Goal: Task Accomplishment & Management: Manage account settings

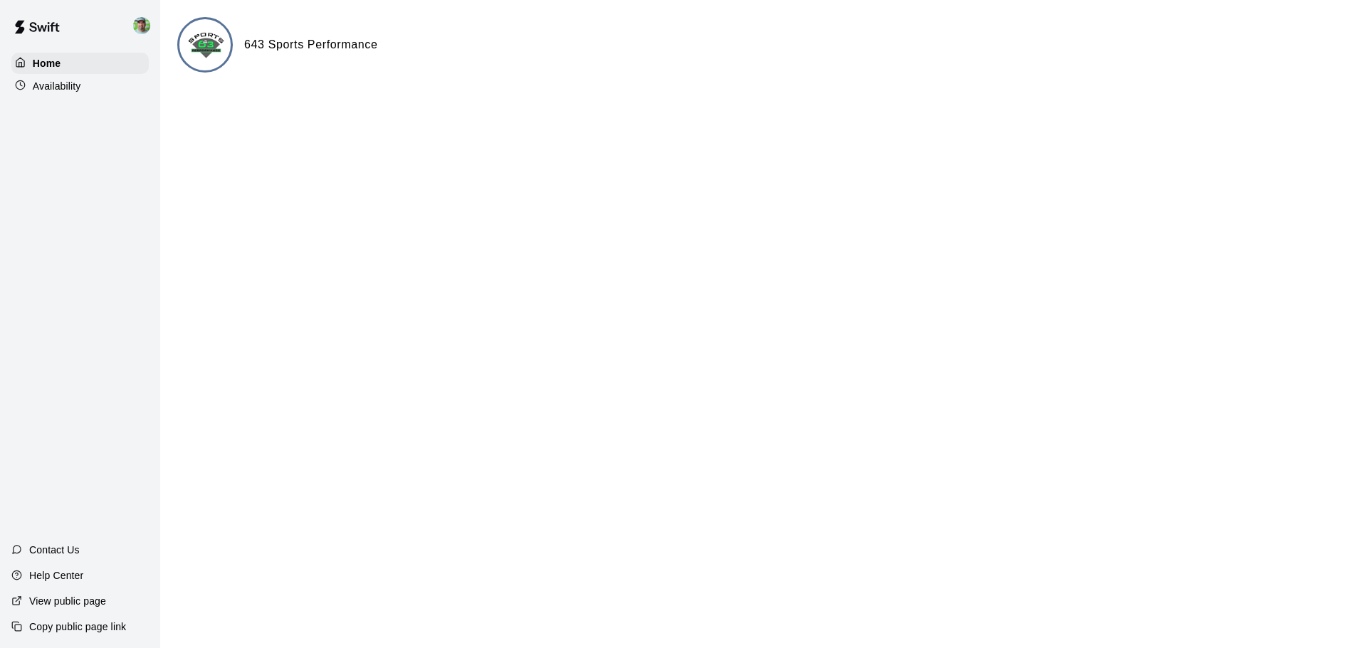
click at [53, 85] on p "Availability" at bounding box center [57, 86] width 48 height 14
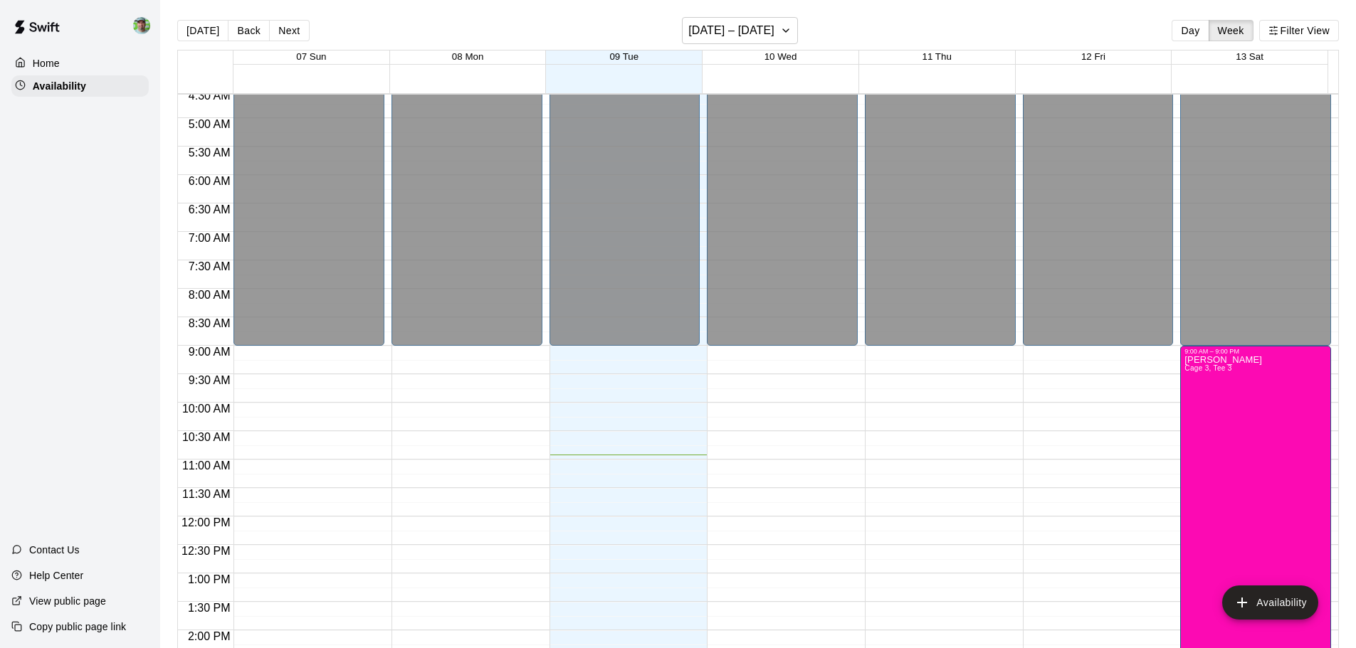
scroll to position [228, 0]
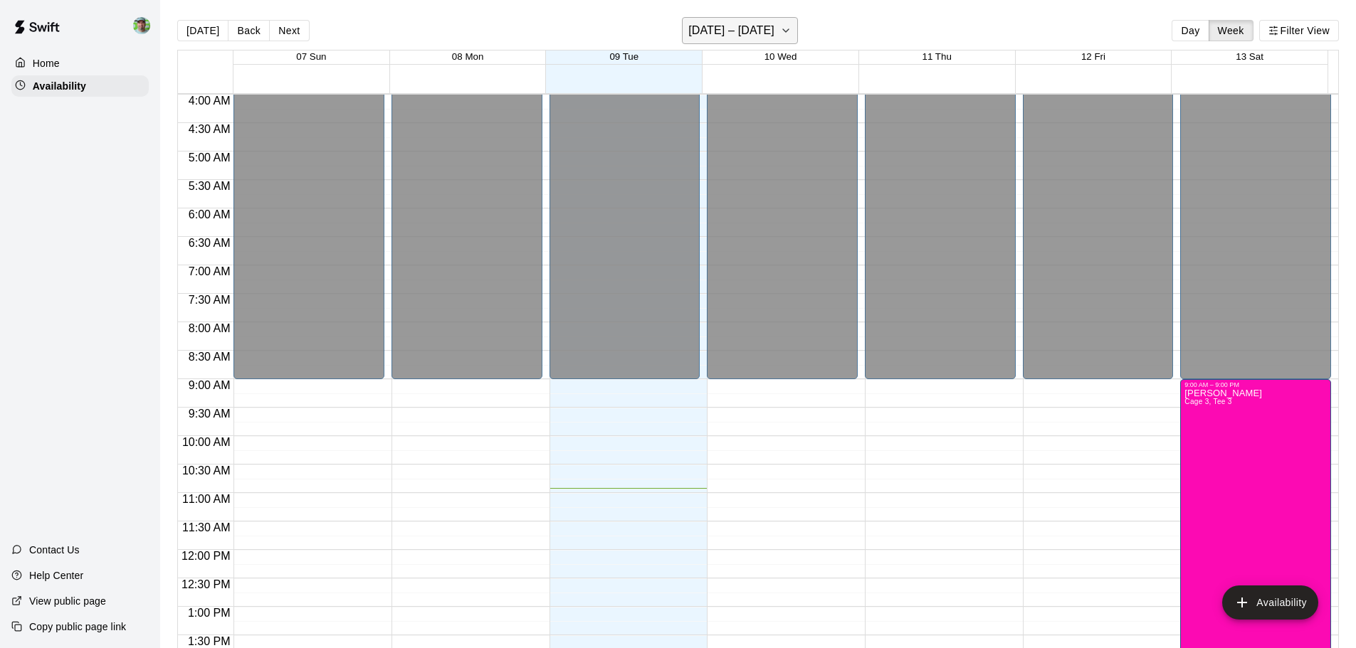
click at [732, 33] on h6 "[DATE] – [DATE]" at bounding box center [731, 31] width 86 height 20
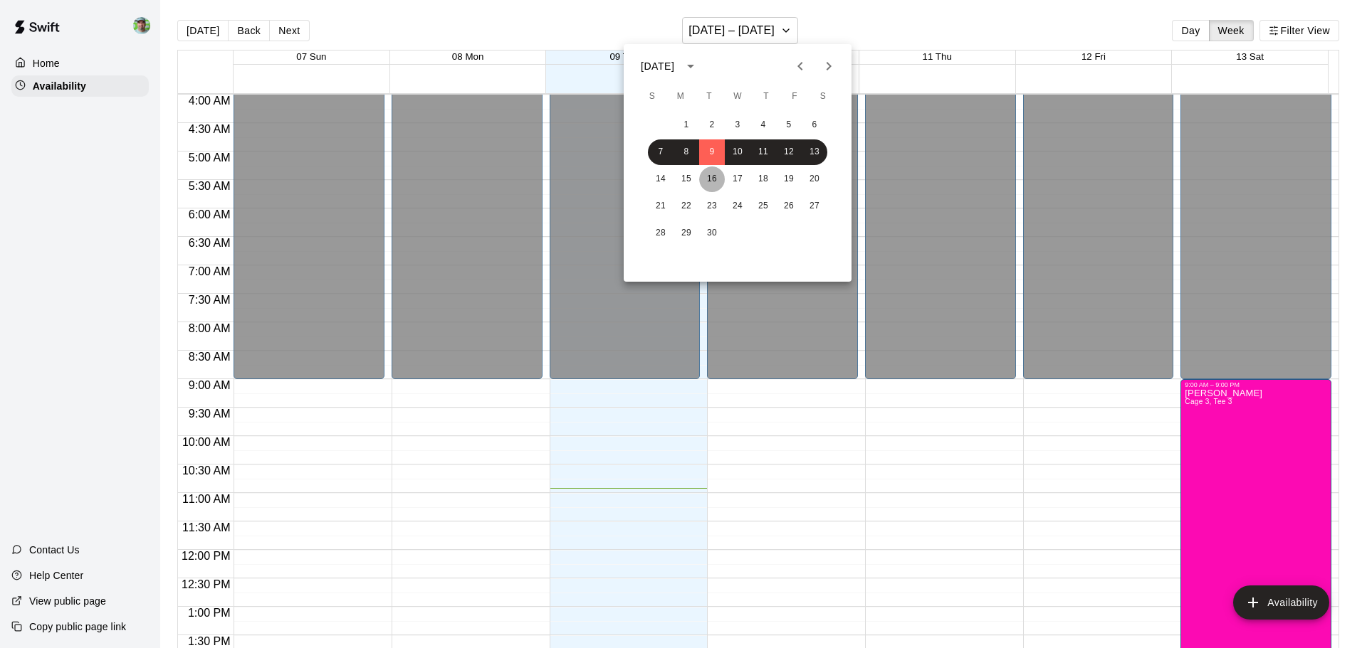
click at [704, 184] on button "16" at bounding box center [712, 180] width 26 height 26
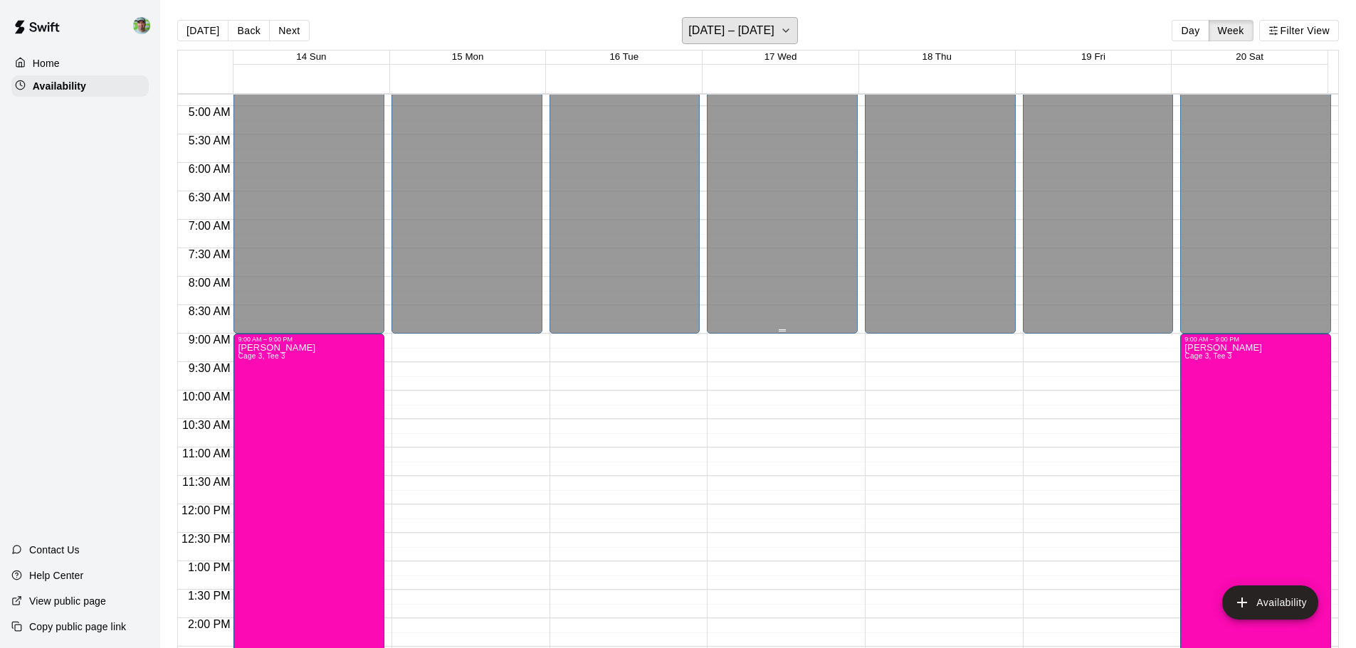
scroll to position [14, 0]
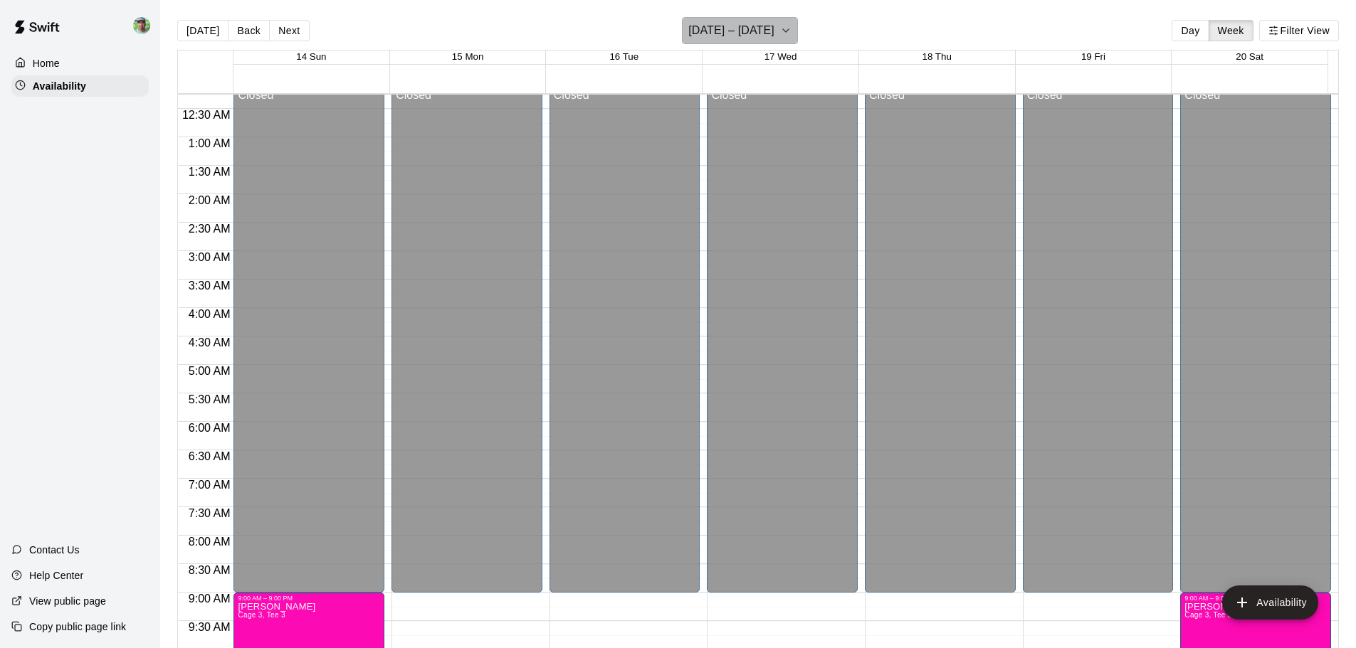
click at [762, 28] on h6 "[DATE] – [DATE]" at bounding box center [731, 31] width 86 height 20
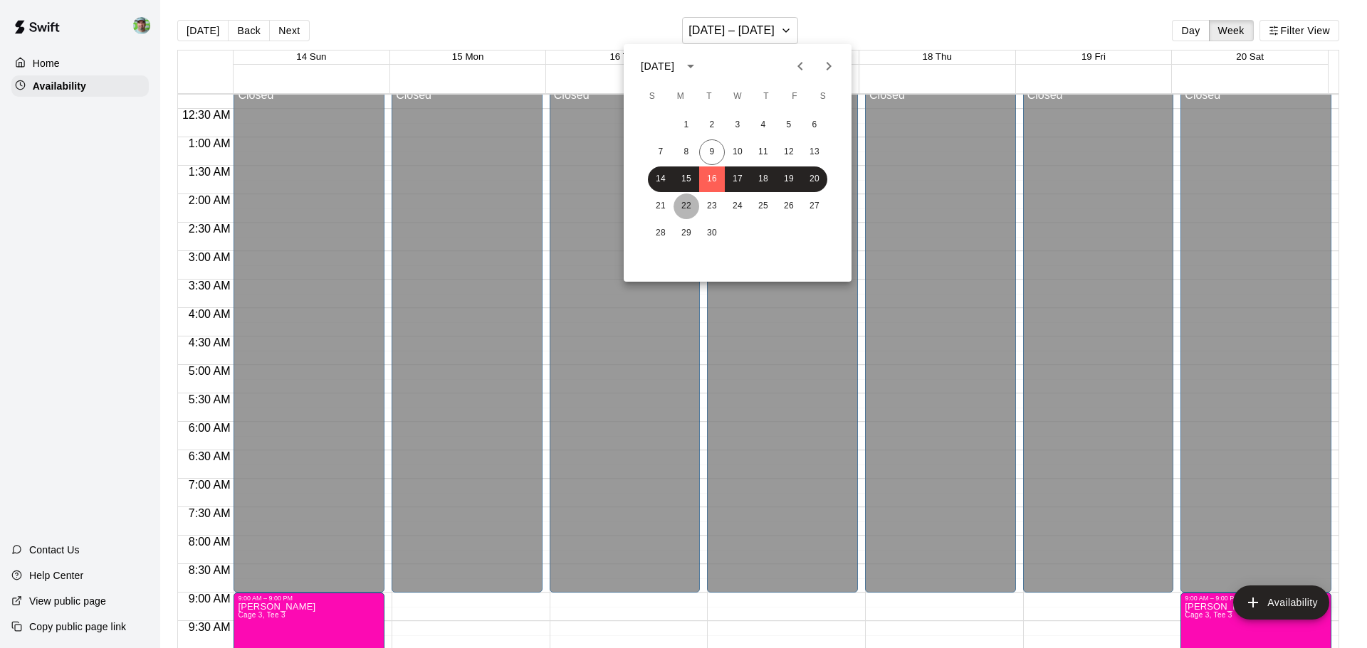
click at [692, 203] on button "22" at bounding box center [686, 207] width 26 height 26
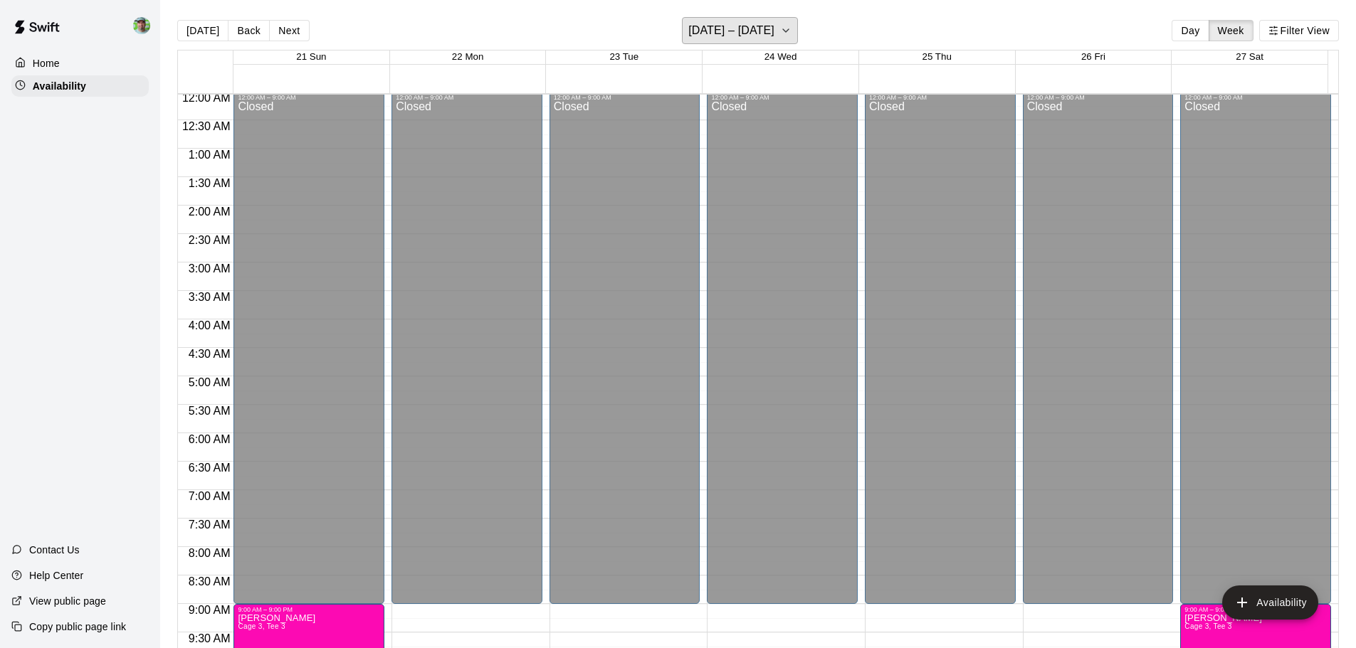
scroll to position [0, 0]
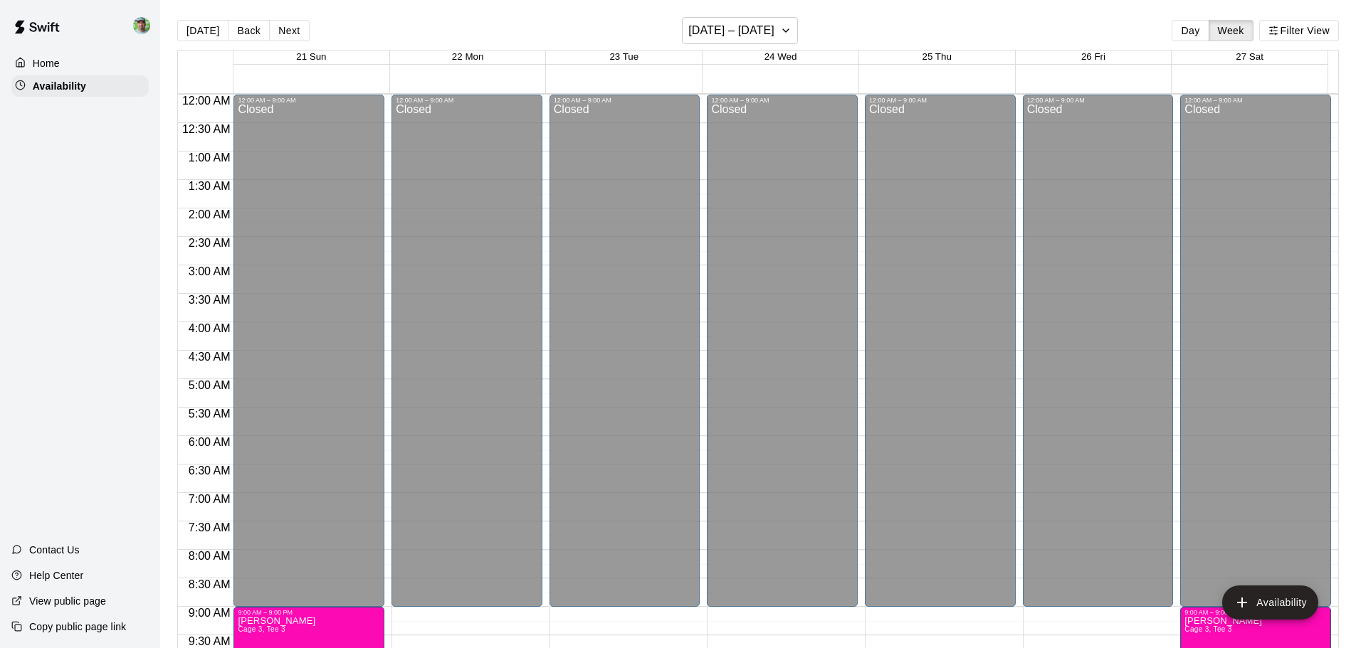
click at [58, 61] on p "Home" at bounding box center [46, 63] width 27 height 14
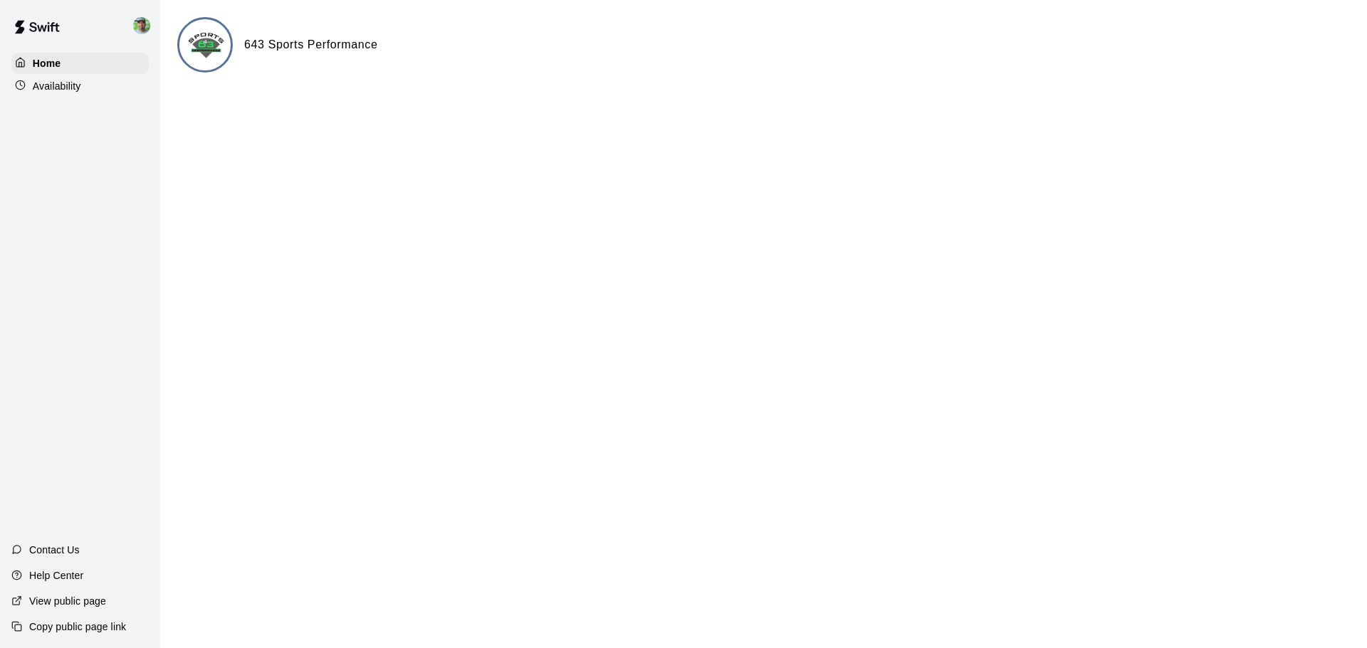
click at [142, 29] on img at bounding box center [141, 25] width 17 height 17
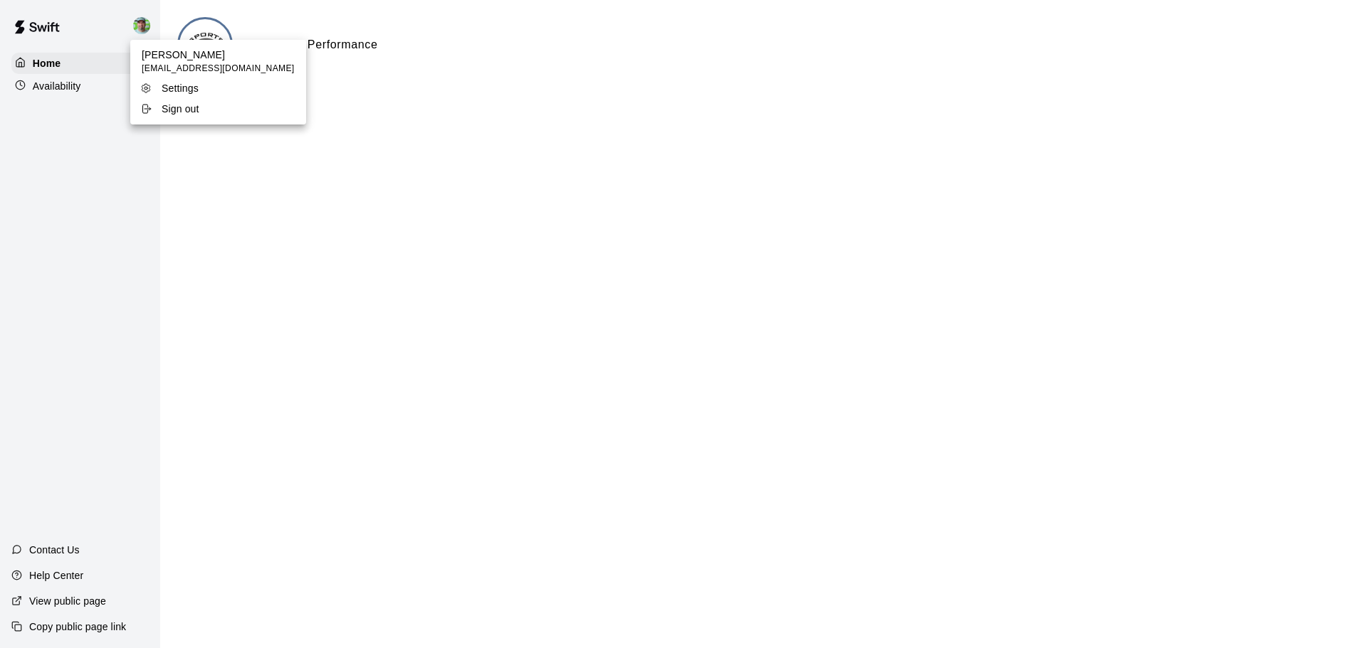
click at [172, 91] on p "Settings" at bounding box center [180, 88] width 37 height 14
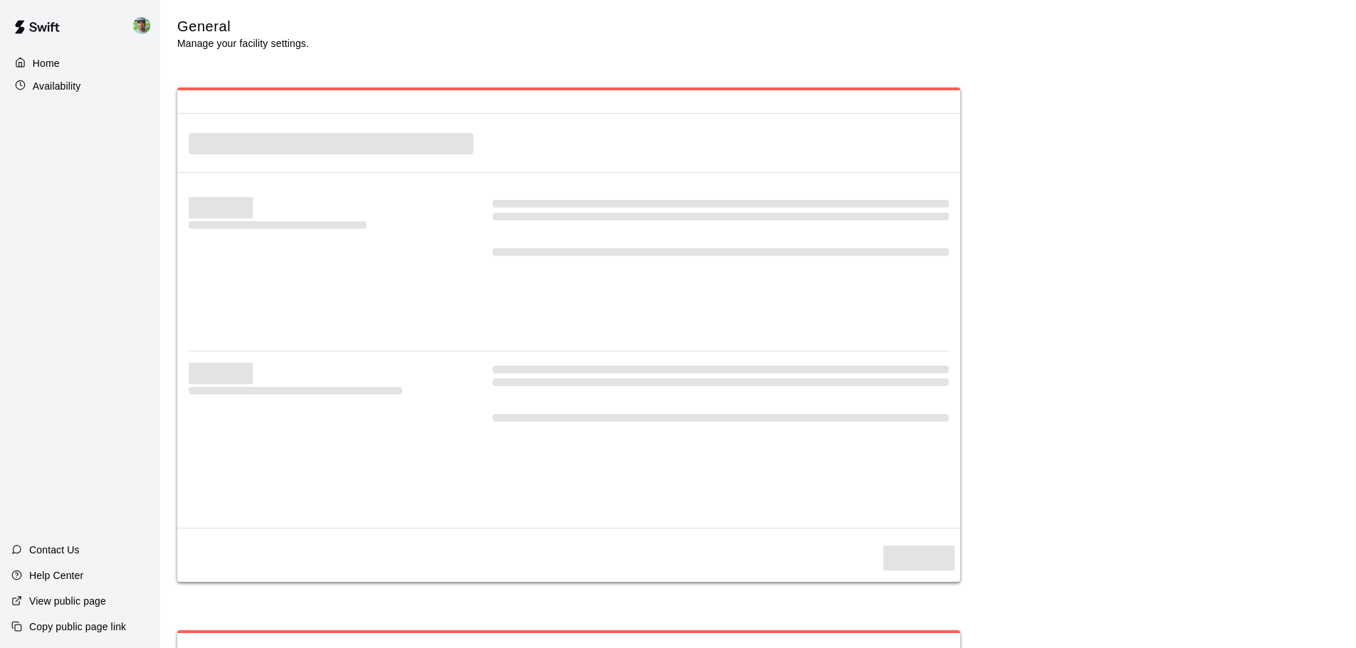
select select "**"
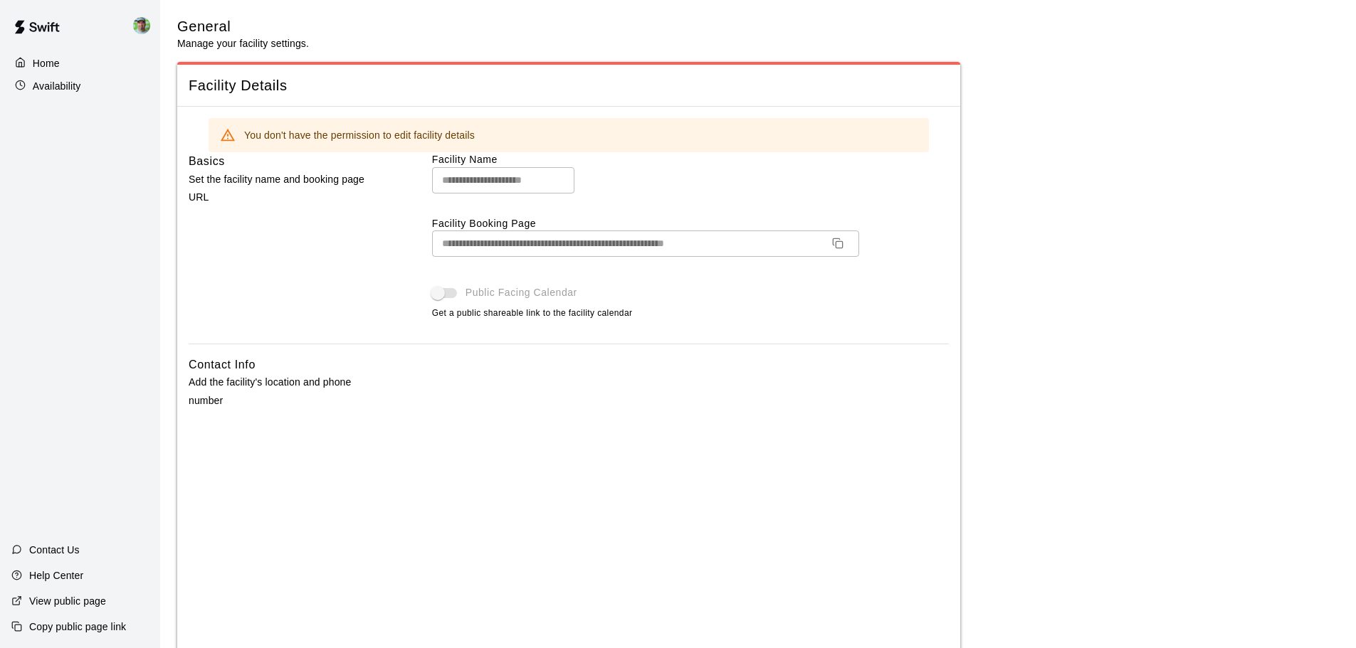
click at [142, 30] on img at bounding box center [141, 25] width 17 height 17
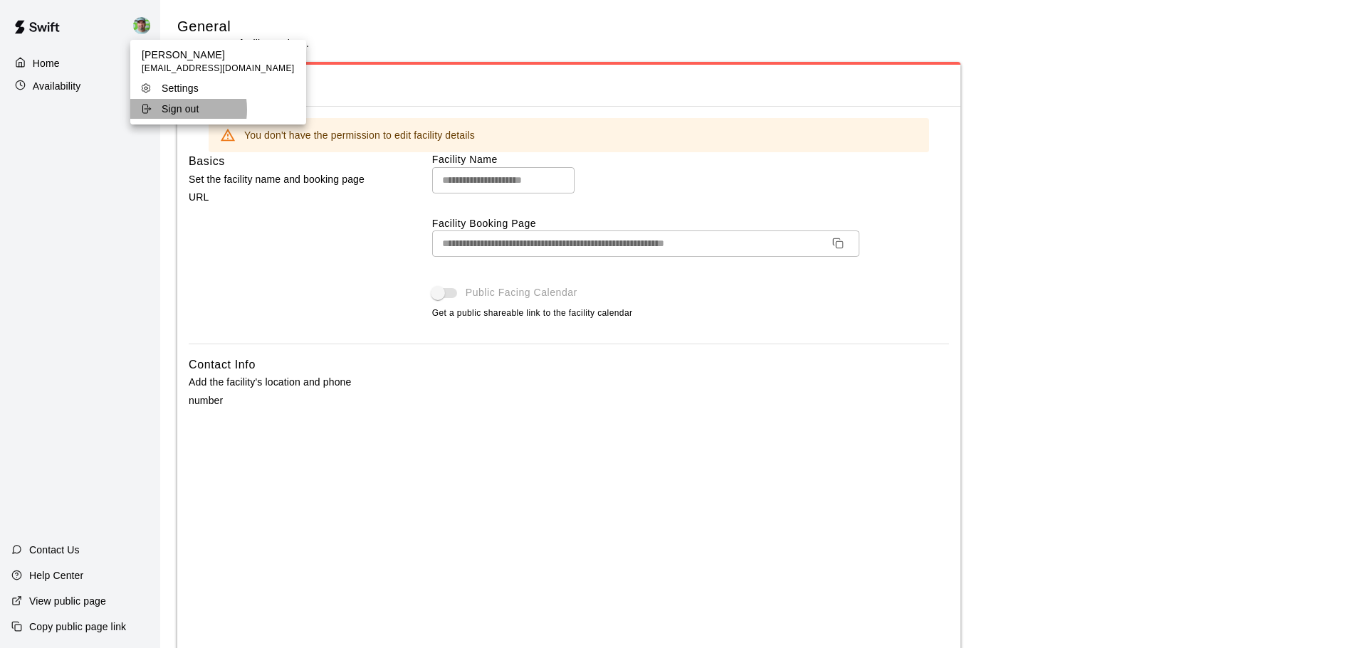
click at [166, 110] on p "Sign out" at bounding box center [181, 109] width 38 height 14
